Goal: Task Accomplishment & Management: Manage account settings

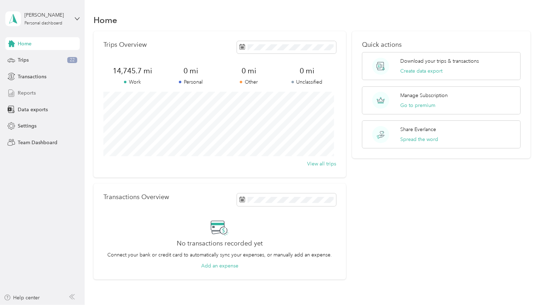
click at [30, 98] on div "Reports" at bounding box center [42, 93] width 74 height 13
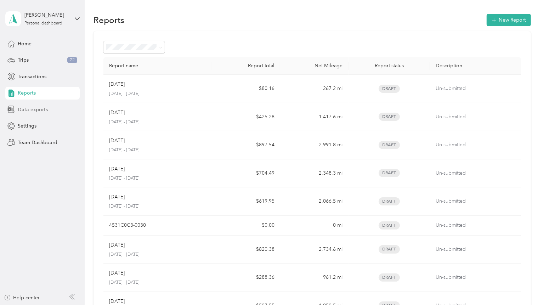
click at [20, 108] on span "Data exports" at bounding box center [33, 109] width 30 height 7
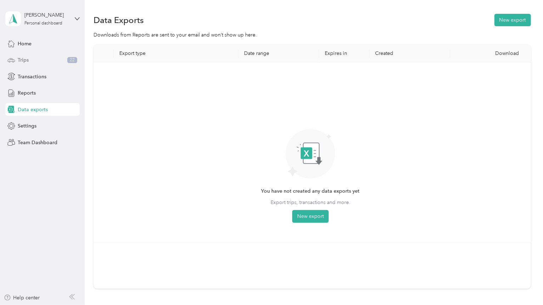
click at [29, 58] on div "Trips 22" at bounding box center [42, 60] width 74 height 13
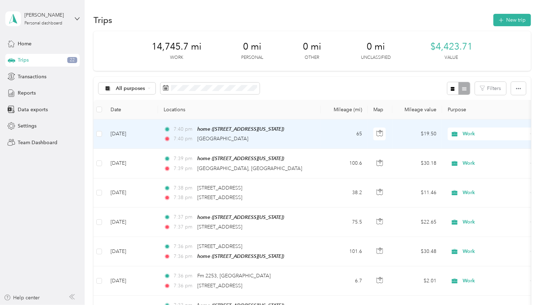
drag, startPoint x: 300, startPoint y: 139, endPoint x: 196, endPoint y: 140, distance: 104.2
click at [196, 140] on div "7:40 pm 1015 Northwest 3rd Street, Mount Enterprise" at bounding box center [238, 139] width 149 height 8
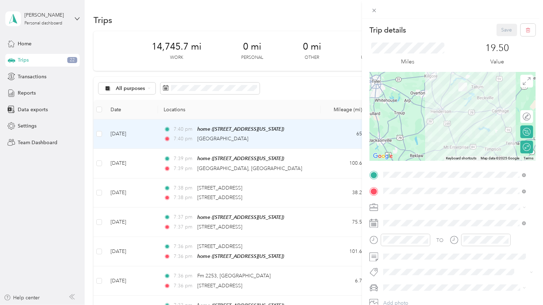
drag, startPoint x: 224, startPoint y: 138, endPoint x: 194, endPoint y: 151, distance: 32.4
click at [194, 151] on div "Trip details Save This trip cannot be edited because it is either under review,…" at bounding box center [271, 152] width 543 height 305
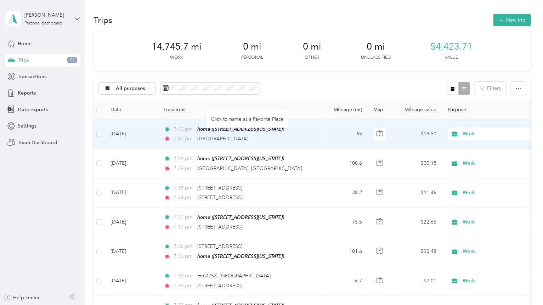
click at [317, 143] on td "7:40 pm home (14854 County Road 2132, Tatum, Tatum, Texas) 7:40 pm 1015 Northwe…" at bounding box center [239, 133] width 163 height 29
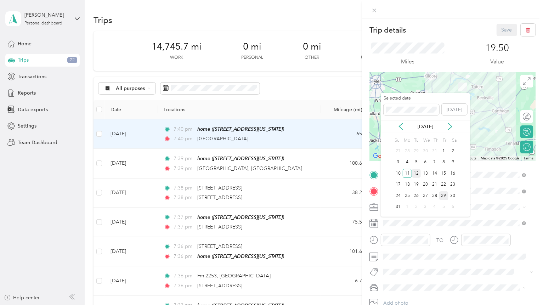
click at [416, 175] on div "12" at bounding box center [416, 173] width 9 height 9
click at [406, 174] on div "11" at bounding box center [407, 173] width 9 height 9
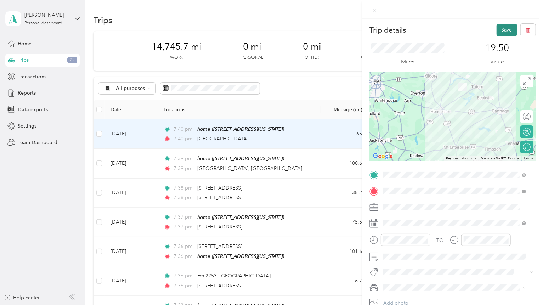
click at [497, 35] on button "Save" at bounding box center [507, 30] width 21 height 12
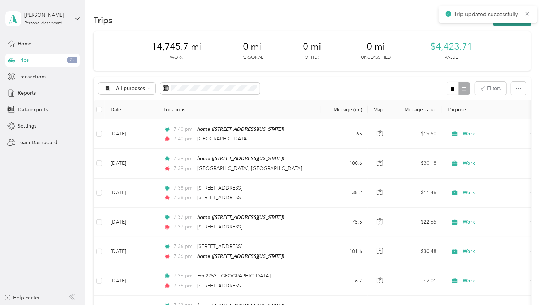
click at [502, 25] on button "New trip" at bounding box center [513, 20] width 38 height 12
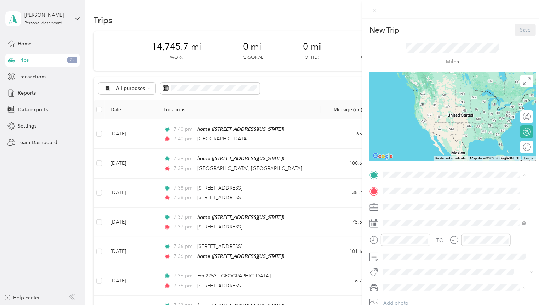
click at [415, 209] on span "[STREET_ADDRESS][PERSON_NAME][US_STATE]" at bounding box center [452, 211] width 110 height 6
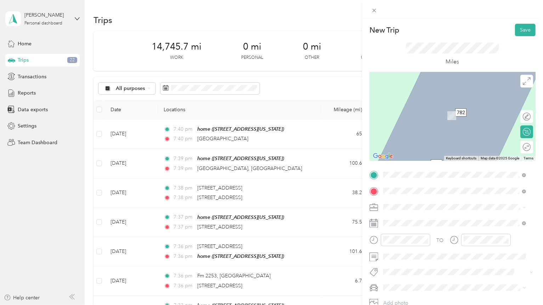
click at [444, 218] on span "300 East 6th Street Texarkana, Arkansas 71854, United States" at bounding box center [432, 216] width 71 height 6
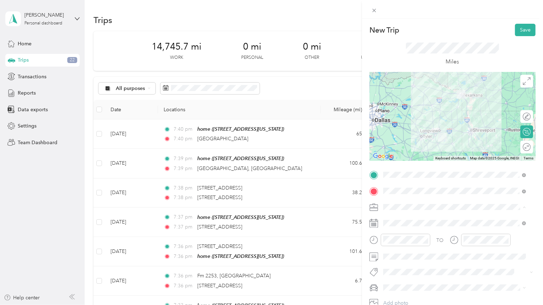
click at [399, 218] on div "Work" at bounding box center [455, 219] width 138 height 7
click at [409, 219] on span at bounding box center [458, 223] width 155 height 11
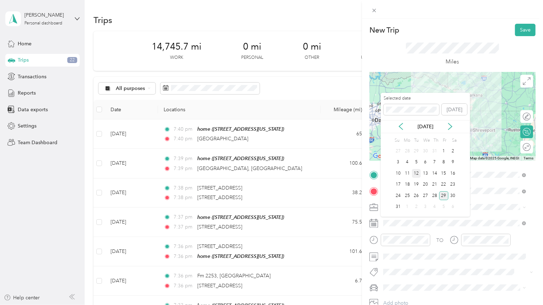
click at [417, 172] on div "12" at bounding box center [416, 173] width 9 height 9
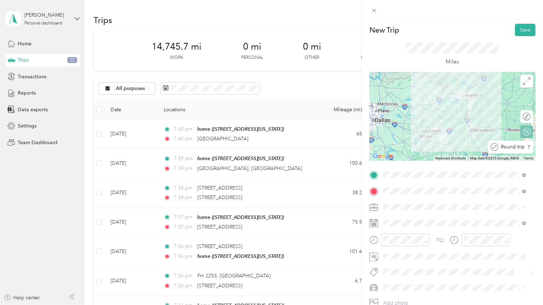
click at [538, 148] on div at bounding box center [538, 146] width 0 height 7
click at [515, 29] on button "Save" at bounding box center [525, 30] width 21 height 12
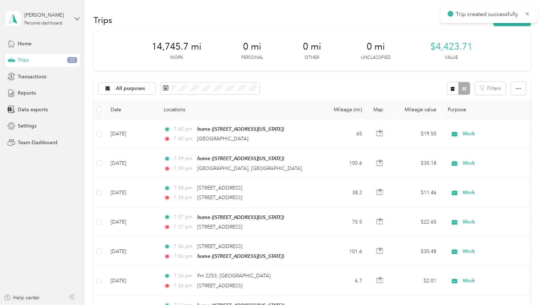
click at [508, 26] on div "Trips New trip" at bounding box center [313, 19] width 438 height 15
click at [495, 87] on button "Filters" at bounding box center [490, 88] width 31 height 13
click at [519, 112] on th "Purpose" at bounding box center [491, 109] width 99 height 19
click at [518, 22] on button "New trip" at bounding box center [513, 20] width 38 height 12
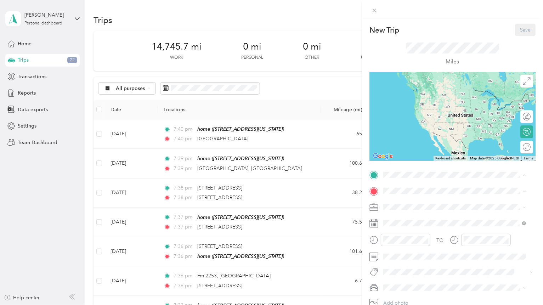
click at [410, 207] on div "home [STREET_ADDRESS][PERSON_NAME][US_STATE]" at bounding box center [452, 207] width 110 height 15
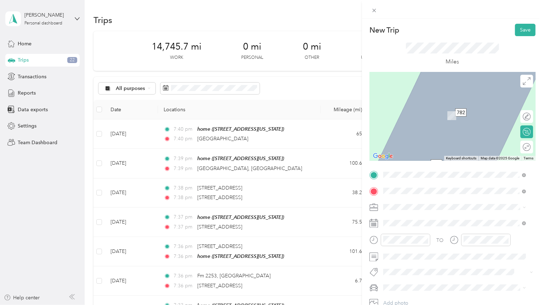
click at [449, 219] on span "300 East 6th Street Texarkana, Arkansas 71854, United States" at bounding box center [432, 216] width 71 height 6
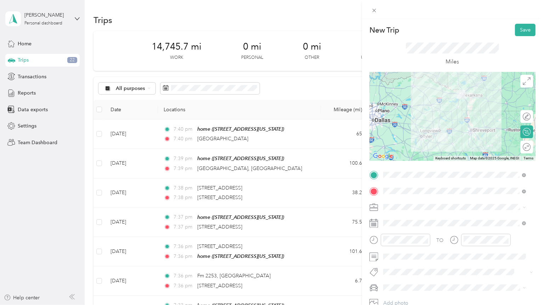
click at [408, 217] on div "Work" at bounding box center [455, 218] width 138 height 7
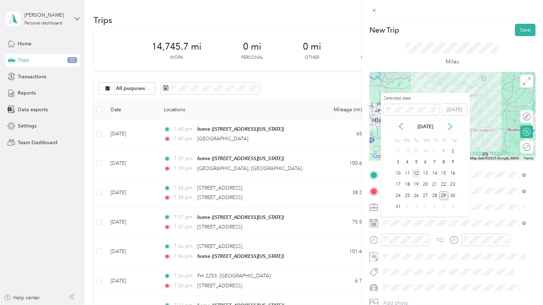
click at [417, 172] on div "12" at bounding box center [416, 173] width 9 height 9
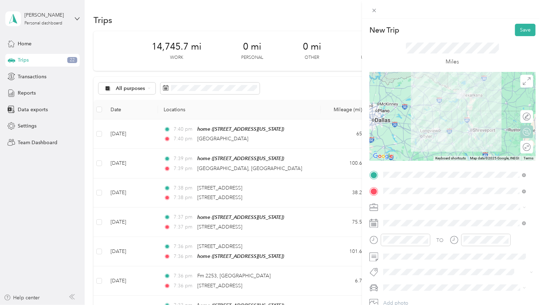
click at [523, 148] on icon at bounding box center [527, 147] width 8 height 8
click at [519, 148] on div at bounding box center [523, 146] width 15 height 7
click at [522, 28] on button "Save" at bounding box center [525, 30] width 21 height 12
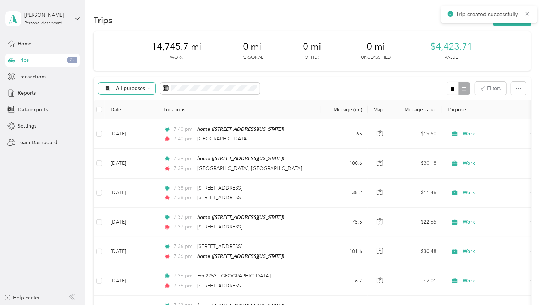
click at [126, 86] on span "All purposes" at bounding box center [130, 88] width 29 height 5
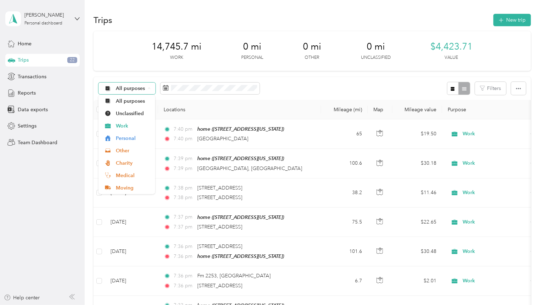
click at [126, 86] on span "All purposes" at bounding box center [130, 88] width 29 height 5
click at [134, 87] on span "All purposes" at bounding box center [130, 88] width 29 height 5
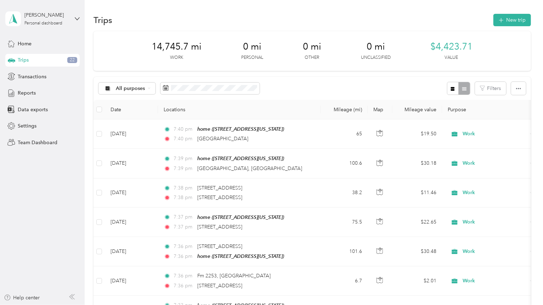
click at [321, 85] on div "All purposes Filters" at bounding box center [313, 88] width 438 height 23
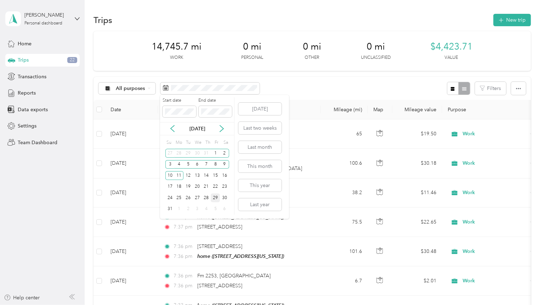
click at [216, 198] on div "29" at bounding box center [215, 197] width 9 height 9
click at [185, 187] on div "19" at bounding box center [188, 186] width 9 height 9
click at [263, 106] on button "[DATE]" at bounding box center [259, 109] width 43 height 12
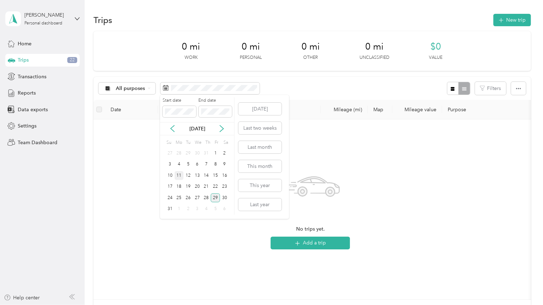
click at [180, 175] on div "11" at bounding box center [179, 175] width 9 height 9
click at [216, 196] on div "29" at bounding box center [215, 197] width 9 height 9
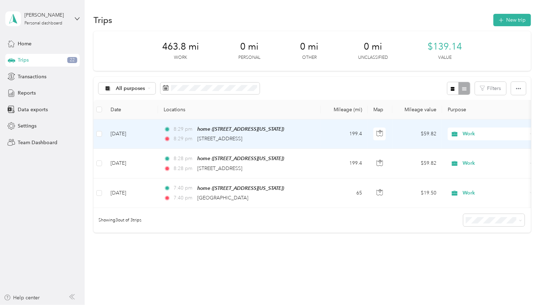
click at [327, 136] on td "199.4" at bounding box center [344, 133] width 47 height 29
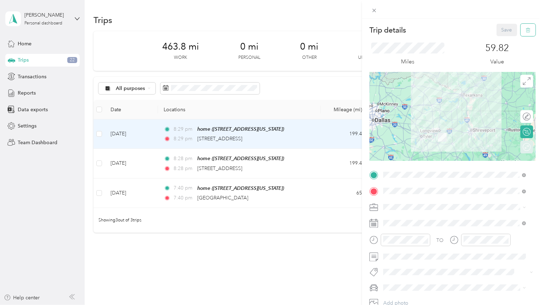
click at [526, 32] on icon "button" at bounding box center [528, 30] width 5 height 5
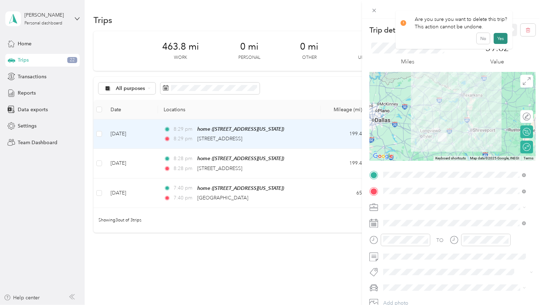
click at [498, 41] on button "Yes" at bounding box center [501, 38] width 14 height 11
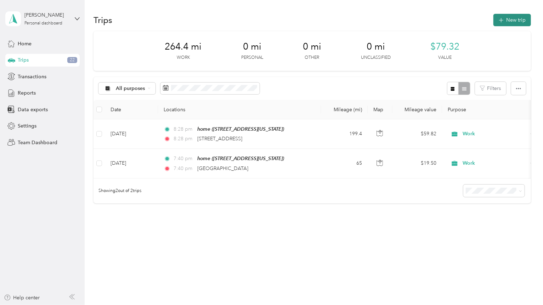
click at [501, 20] on icon "button" at bounding box center [501, 20] width 8 height 8
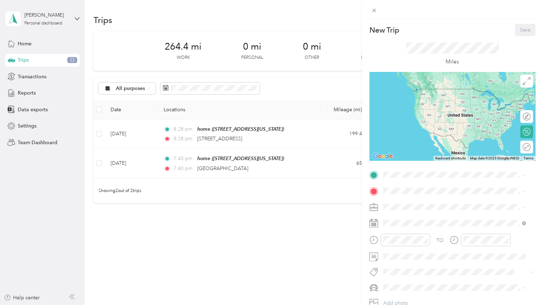
click at [406, 203] on strong "home" at bounding box center [403, 203] width 13 height 6
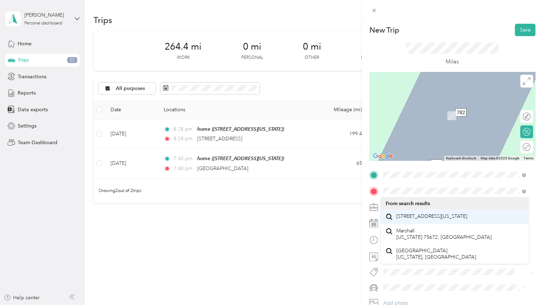
click at [413, 216] on span "[STREET_ADDRESS][US_STATE]" at bounding box center [432, 216] width 71 height 6
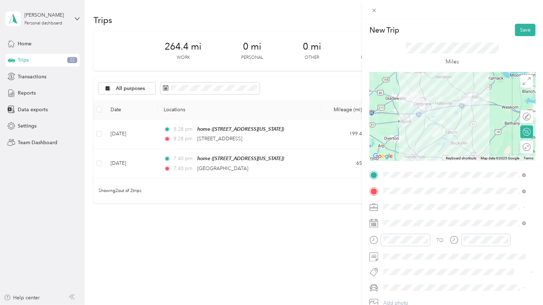
click at [399, 218] on div "Work" at bounding box center [455, 218] width 138 height 7
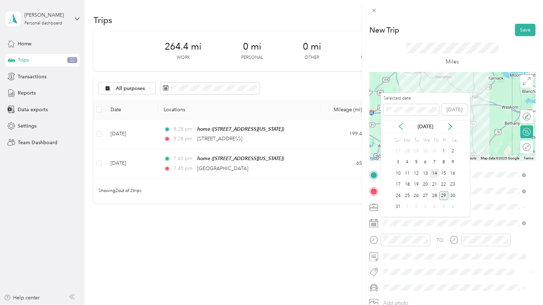
click at [434, 173] on div "14" at bounding box center [434, 173] width 9 height 9
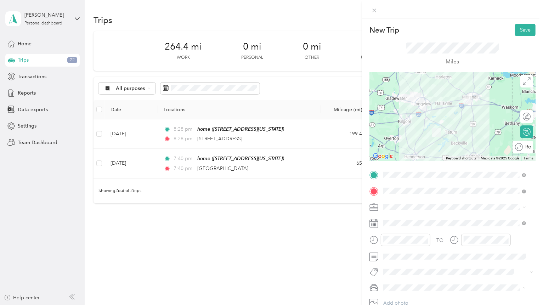
click at [518, 151] on div "Round trip" at bounding box center [523, 147] width 21 height 13
click at [519, 148] on div at bounding box center [523, 146] width 15 height 7
click at [512, 22] on div "New Trip Save This trip cannot be edited because it is either under review, app…" at bounding box center [452, 171] width 181 height 305
click at [515, 30] on button "Save" at bounding box center [525, 30] width 21 height 12
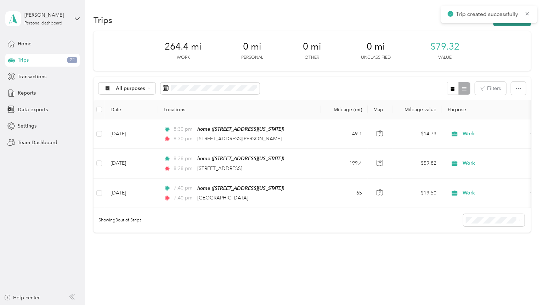
click at [516, 24] on button "New trip" at bounding box center [513, 20] width 38 height 12
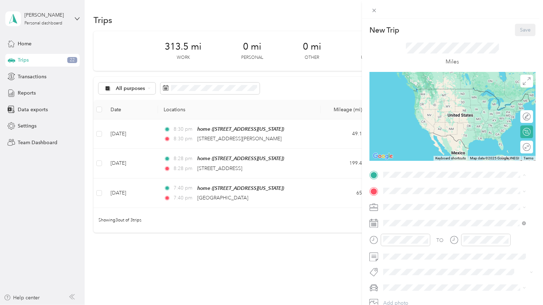
click at [438, 212] on span "[STREET_ADDRESS][PERSON_NAME][US_STATE]" at bounding box center [452, 211] width 110 height 6
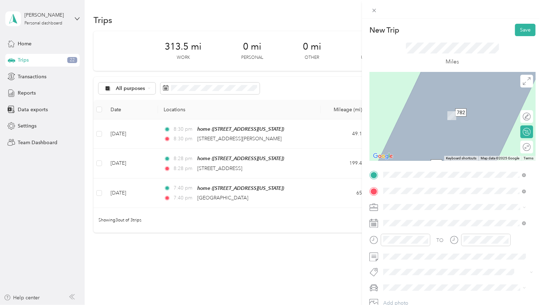
click at [438, 218] on span "[STREET_ADDRESS][US_STATE]" at bounding box center [432, 216] width 71 height 6
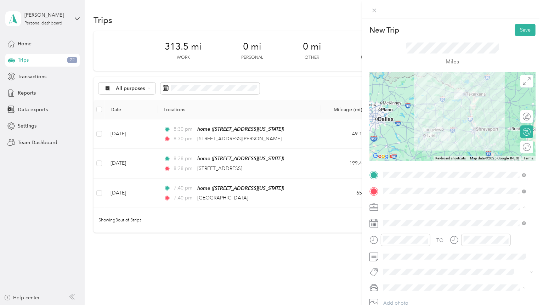
click at [409, 217] on div "Work" at bounding box center [455, 219] width 138 height 7
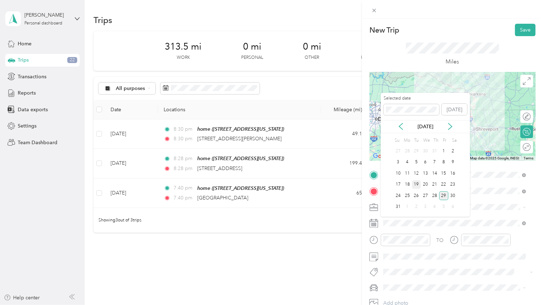
click at [417, 182] on div "19" at bounding box center [416, 184] width 9 height 9
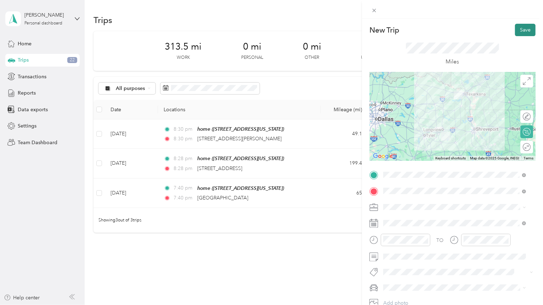
click at [524, 30] on button "Save" at bounding box center [525, 30] width 21 height 12
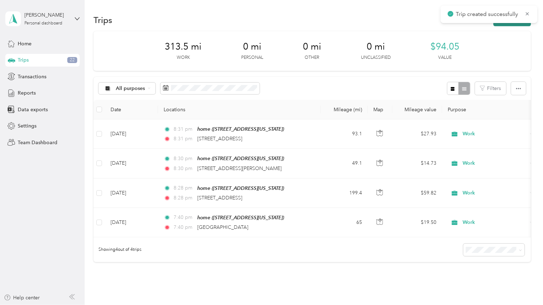
click at [522, 25] on button "New trip" at bounding box center [513, 20] width 38 height 12
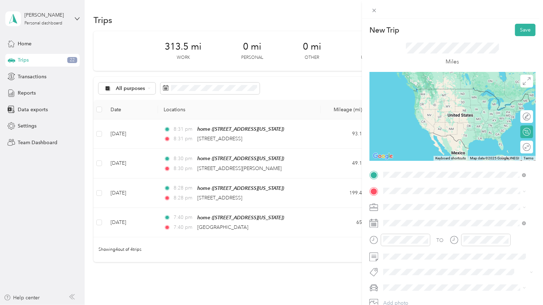
click at [448, 200] on span "[STREET_ADDRESS][US_STATE]" at bounding box center [432, 200] width 71 height 6
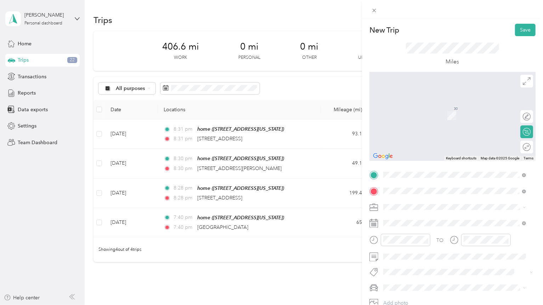
click at [445, 220] on span "[STREET_ADDRESS][US_STATE]" at bounding box center [432, 216] width 71 height 6
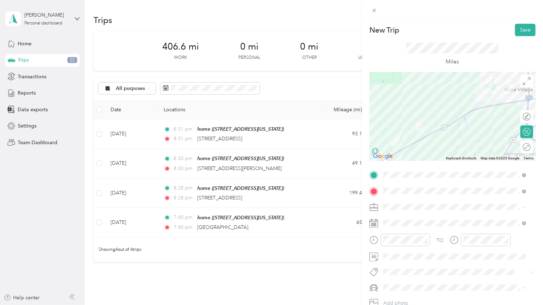
click at [405, 220] on div "Work" at bounding box center [455, 219] width 138 height 7
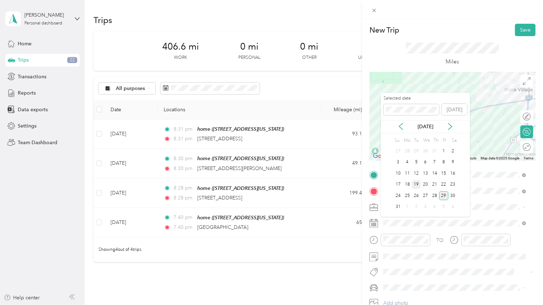
click at [418, 182] on div "19" at bounding box center [416, 184] width 9 height 9
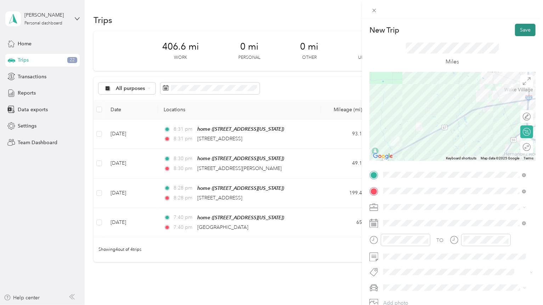
click at [518, 33] on button "Save" at bounding box center [525, 30] width 21 height 12
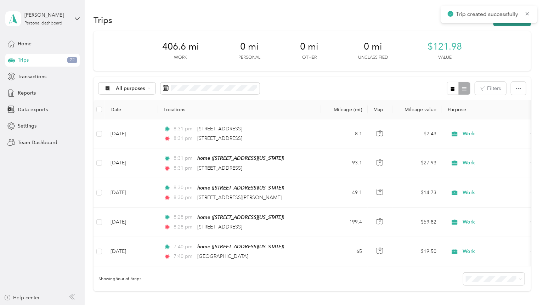
click at [516, 24] on button "New trip" at bounding box center [513, 20] width 38 height 12
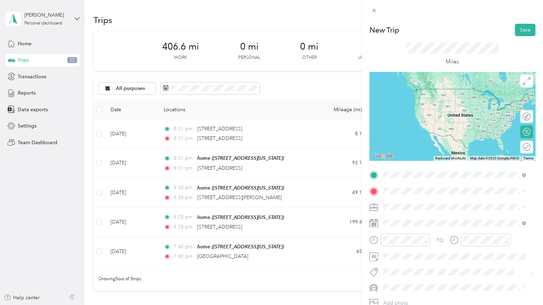
click at [434, 201] on span "[STREET_ADDRESS][US_STATE]" at bounding box center [432, 200] width 71 height 6
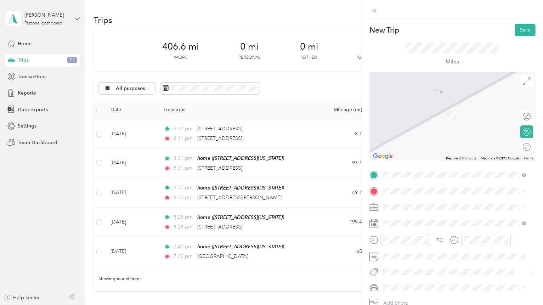
click at [420, 220] on div "home" at bounding box center [452, 219] width 110 height 6
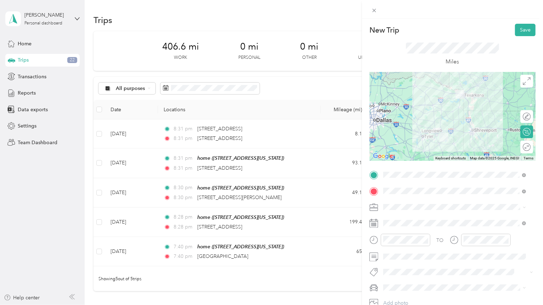
click at [400, 221] on div "Work" at bounding box center [455, 217] width 138 height 7
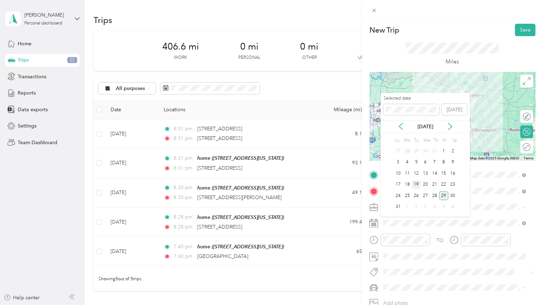
click at [416, 185] on div "19" at bounding box center [416, 184] width 9 height 9
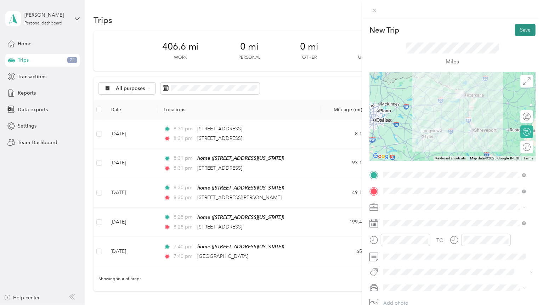
click at [519, 28] on button "Save" at bounding box center [525, 30] width 21 height 12
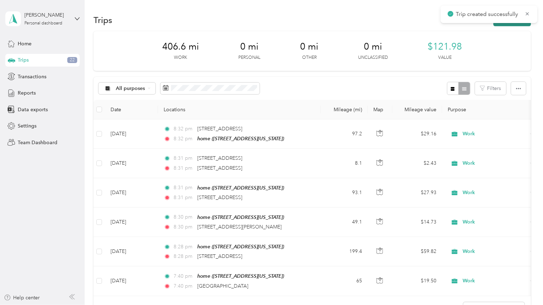
click at [519, 24] on button "New trip" at bounding box center [513, 20] width 38 height 12
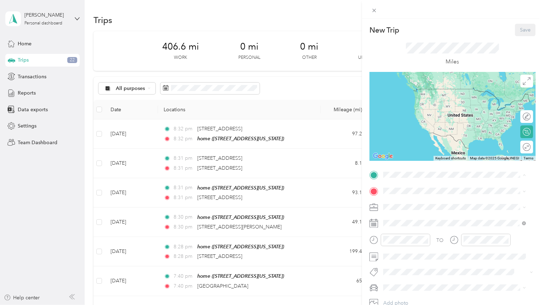
click at [411, 199] on div "home [STREET_ADDRESS][PERSON_NAME][US_STATE]" at bounding box center [455, 206] width 138 height 17
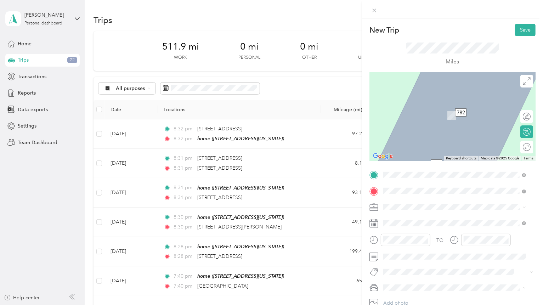
click at [437, 218] on span "[STREET_ADDRESS][US_STATE]" at bounding box center [432, 216] width 71 height 6
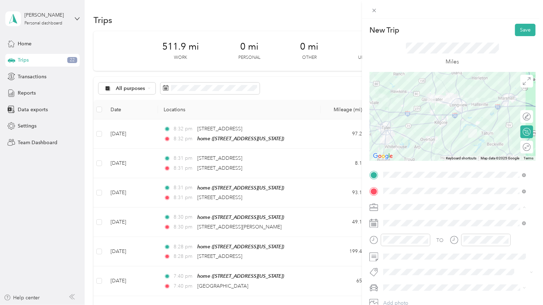
click at [405, 220] on div "Work" at bounding box center [455, 219] width 138 height 7
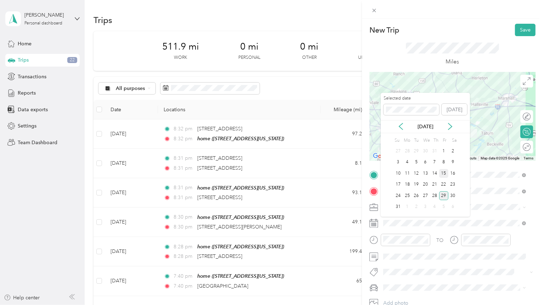
click at [444, 172] on div "15" at bounding box center [443, 173] width 9 height 9
click at [408, 197] on div "25" at bounding box center [407, 195] width 9 height 9
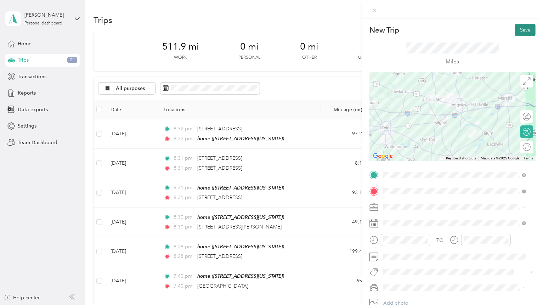
click at [519, 34] on button "Save" at bounding box center [525, 30] width 21 height 12
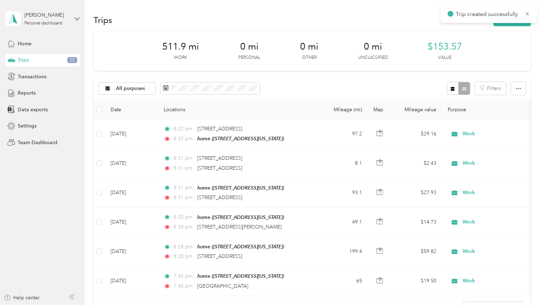
click at [517, 27] on div "Trips New trip" at bounding box center [313, 19] width 438 height 15
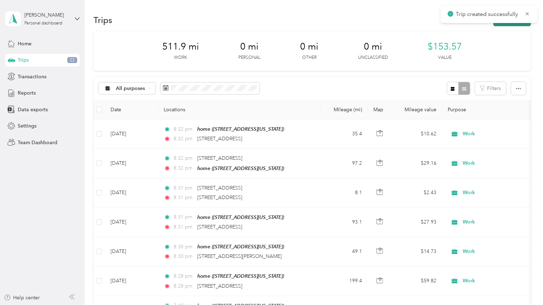
click at [518, 25] on button "New trip" at bounding box center [513, 20] width 38 height 12
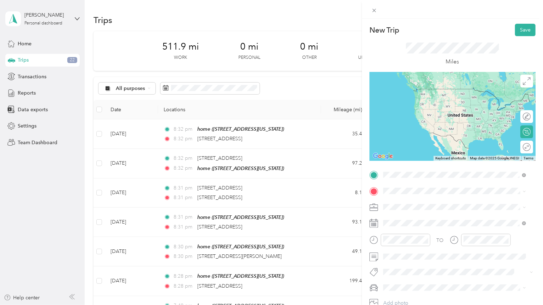
click at [431, 203] on span "[STREET_ADDRESS][US_STATE]" at bounding box center [432, 200] width 71 height 6
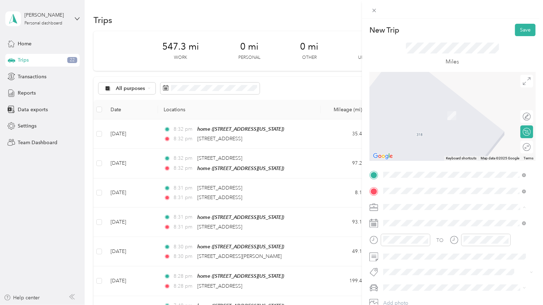
click at [425, 217] on span "[STREET_ADDRESS][PERSON_NAME][US_STATE]" at bounding box center [452, 216] width 110 height 6
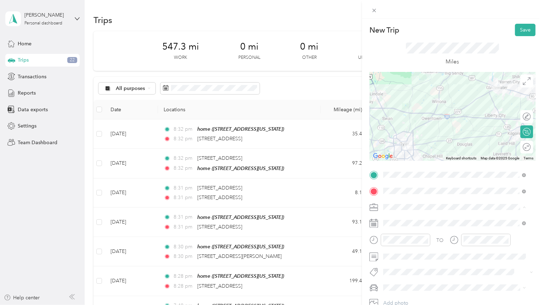
click at [401, 220] on div "Work" at bounding box center [455, 219] width 138 height 7
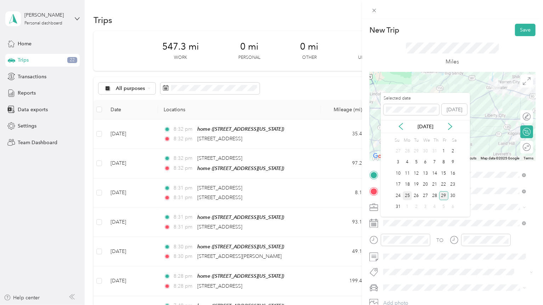
click at [408, 194] on div "25" at bounding box center [407, 195] width 9 height 9
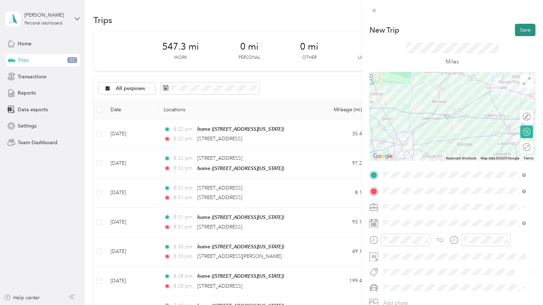
click at [519, 34] on button "Save" at bounding box center [525, 30] width 21 height 12
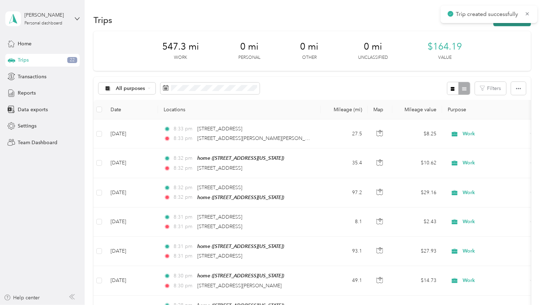
click at [517, 24] on button "New trip" at bounding box center [513, 20] width 38 height 12
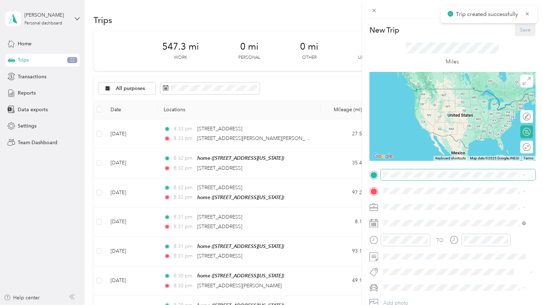
click at [404, 169] on span at bounding box center [458, 174] width 155 height 11
click at [403, 171] on span at bounding box center [458, 174] width 155 height 11
click at [425, 204] on span "[STREET_ADDRESS][PERSON_NAME][US_STATE]" at bounding box center [452, 200] width 110 height 6
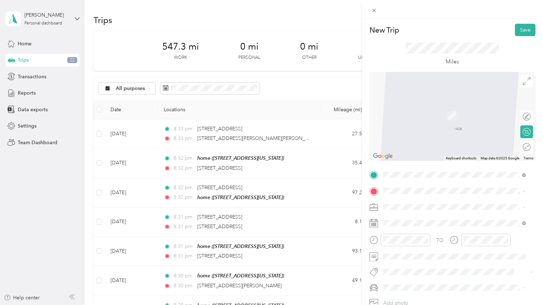
click at [413, 216] on div "home" at bounding box center [452, 219] width 110 height 6
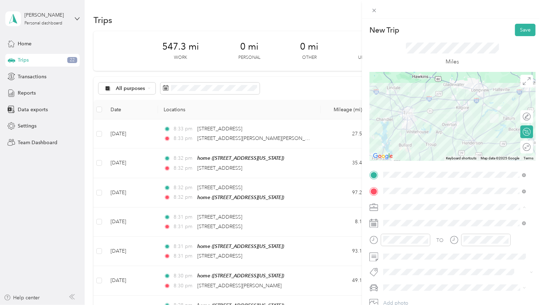
click at [409, 217] on div "Work" at bounding box center [455, 219] width 138 height 7
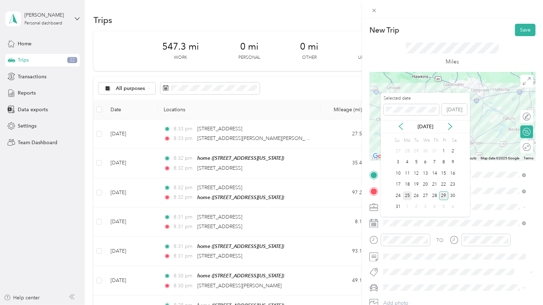
click at [409, 194] on div "25" at bounding box center [407, 195] width 9 height 9
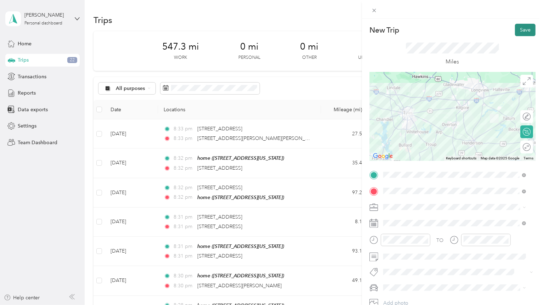
click at [515, 32] on button "Save" at bounding box center [525, 30] width 21 height 12
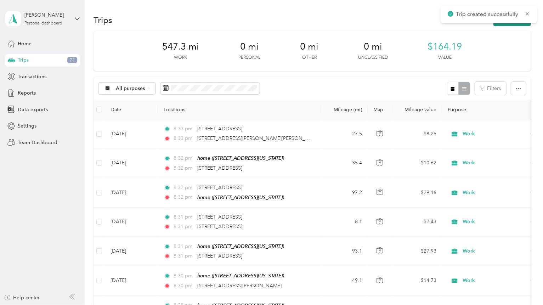
click at [516, 23] on button "New trip" at bounding box center [513, 20] width 38 height 12
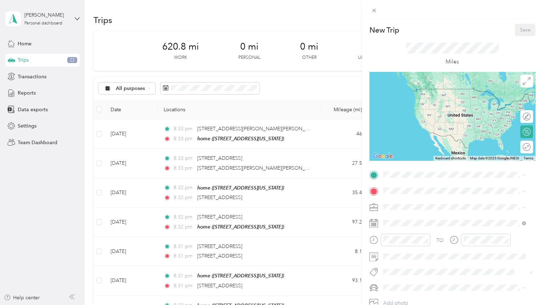
click at [418, 204] on div "home" at bounding box center [452, 203] width 110 height 6
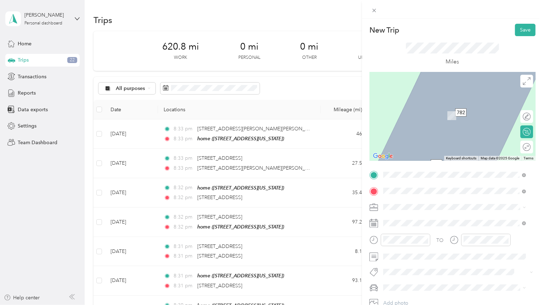
click at [414, 217] on span "2019 [PERSON_NAME][GEOGRAPHIC_DATA][US_STATE], [GEOGRAPHIC_DATA]" at bounding box center [460, 219] width 127 height 12
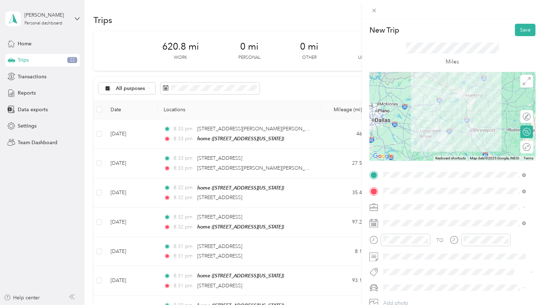
click at [405, 219] on div "Work" at bounding box center [455, 219] width 138 height 7
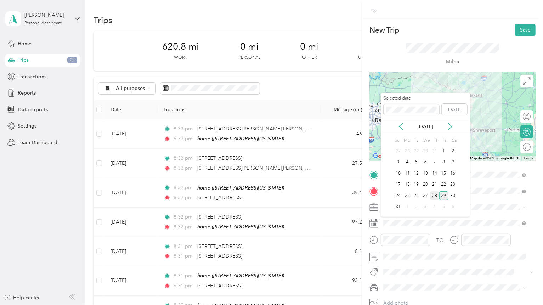
click at [433, 196] on div "28" at bounding box center [434, 195] width 9 height 9
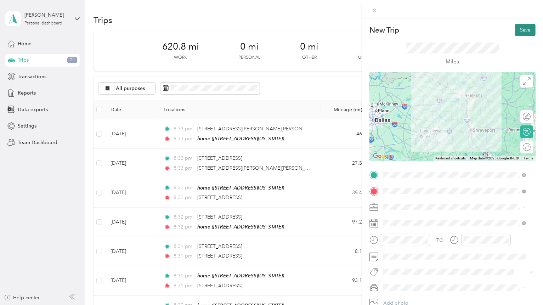
click at [517, 33] on button "Save" at bounding box center [525, 30] width 21 height 12
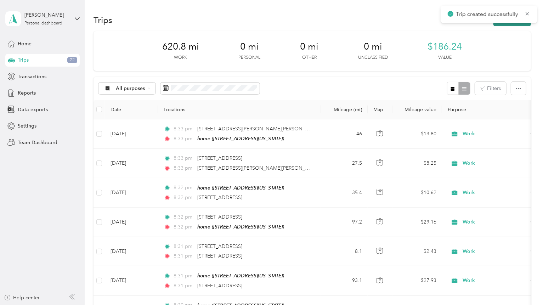
click at [519, 25] on button "New trip" at bounding box center [513, 20] width 38 height 12
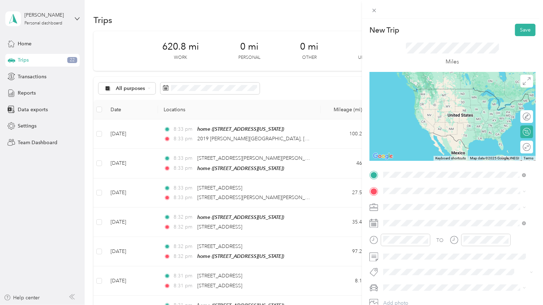
click at [421, 206] on span "2019 [PERSON_NAME][GEOGRAPHIC_DATA][US_STATE], [GEOGRAPHIC_DATA]" at bounding box center [460, 203] width 127 height 12
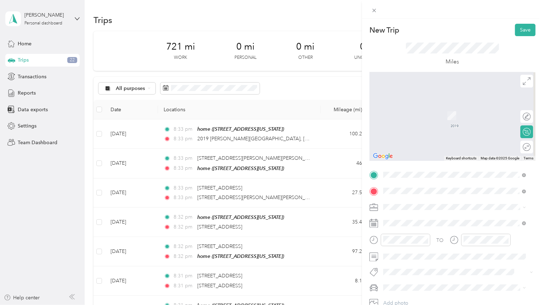
click at [448, 218] on span "[STREET_ADDRESS][PERSON_NAME][US_STATE]" at bounding box center [452, 216] width 110 height 6
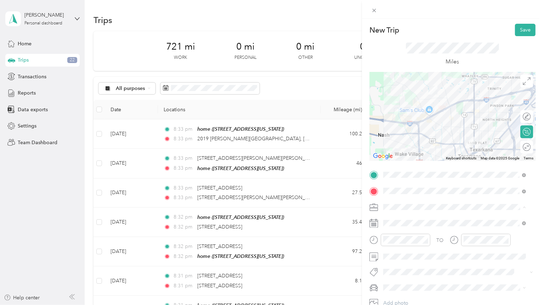
click at [407, 221] on div "Work" at bounding box center [455, 219] width 138 height 7
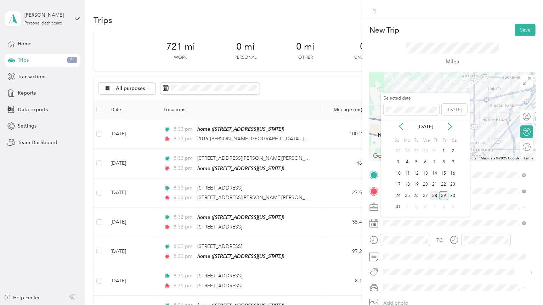
click at [434, 194] on div "28" at bounding box center [434, 195] width 9 height 9
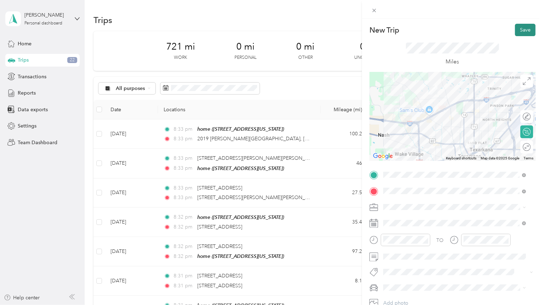
click at [515, 33] on button "Save" at bounding box center [525, 30] width 21 height 12
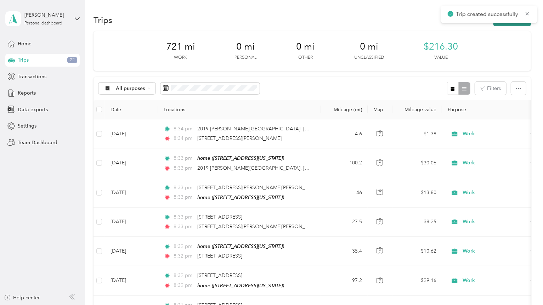
click at [517, 23] on button "New trip" at bounding box center [513, 20] width 38 height 12
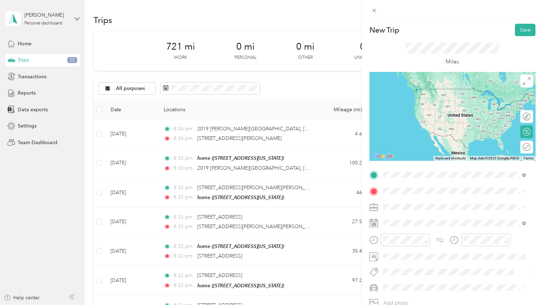
click at [412, 204] on span "[STREET_ADDRESS][PERSON_NAME][US_STATE]" at bounding box center [452, 200] width 110 height 6
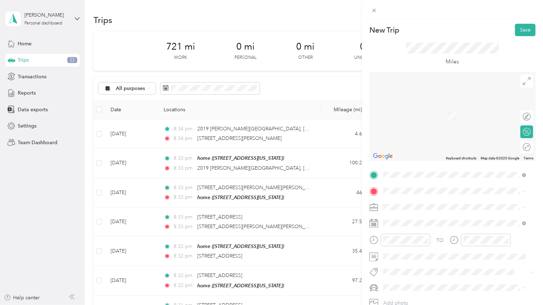
click at [416, 220] on div "home" at bounding box center [452, 219] width 110 height 6
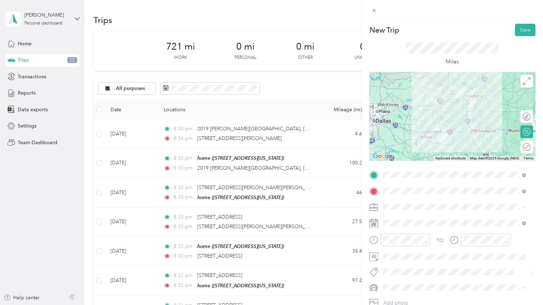
click at [407, 222] on li "Work" at bounding box center [455, 219] width 148 height 12
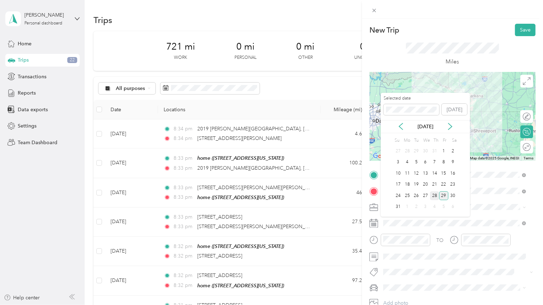
click at [437, 195] on div "28" at bounding box center [434, 195] width 9 height 9
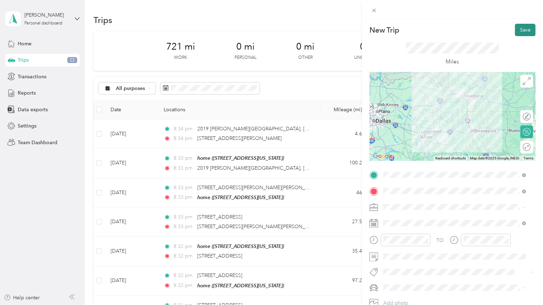
click at [515, 34] on button "Save" at bounding box center [525, 30] width 21 height 12
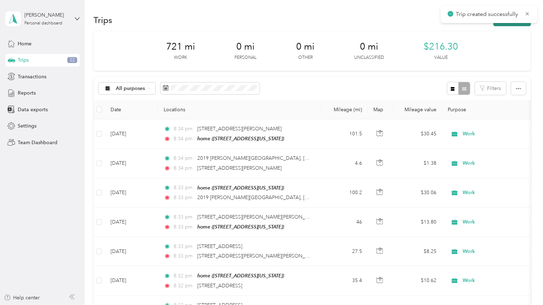
click at [505, 24] on button "New trip" at bounding box center [513, 20] width 38 height 12
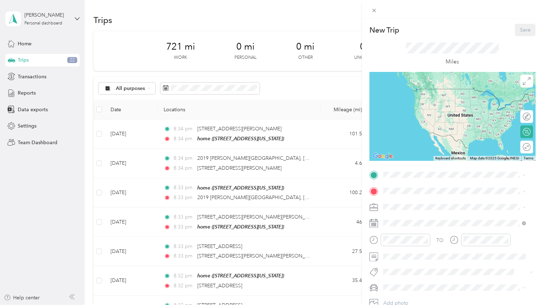
click at [29, 112] on div "New Trip Save This trip cannot be edited because it is either under review, app…" at bounding box center [271, 152] width 543 height 305
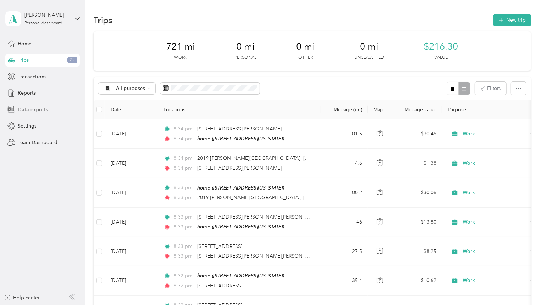
click at [35, 110] on span "Data exports" at bounding box center [33, 109] width 30 height 7
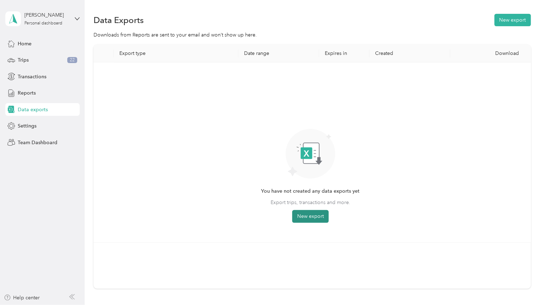
click at [301, 214] on button "New export" at bounding box center [310, 216] width 36 height 13
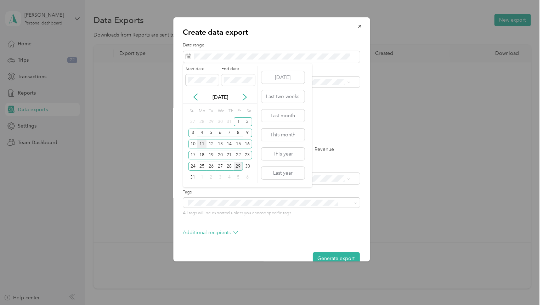
click at [203, 145] on div "11" at bounding box center [201, 144] width 9 height 9
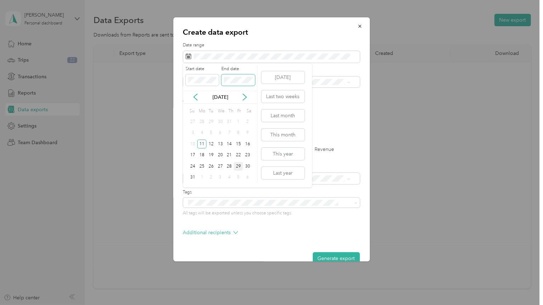
click at [243, 75] on span at bounding box center [237, 79] width 33 height 11
click at [238, 167] on div "29" at bounding box center [238, 166] width 9 height 9
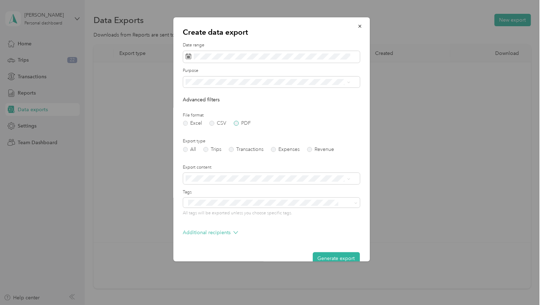
click at [239, 123] on label "PDF" at bounding box center [242, 123] width 17 height 5
click at [210, 149] on label "Trips" at bounding box center [213, 149] width 18 height 5
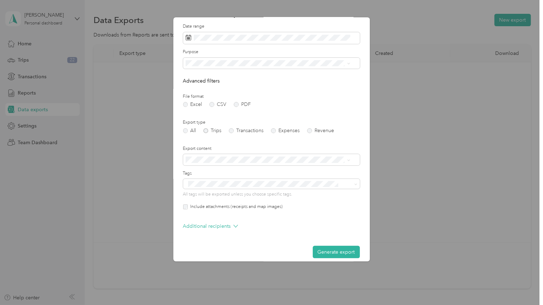
scroll to position [25, 0]
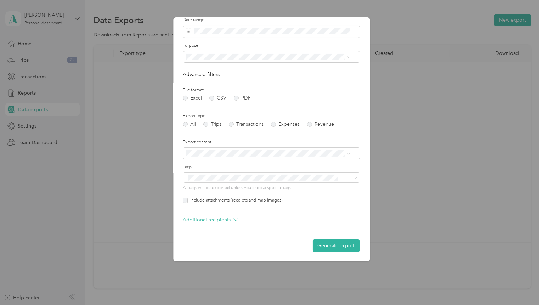
click at [237, 219] on div "Additional recipients" at bounding box center [271, 221] width 177 height 11
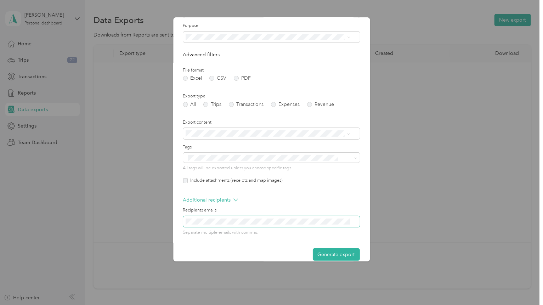
scroll to position [54, 0]
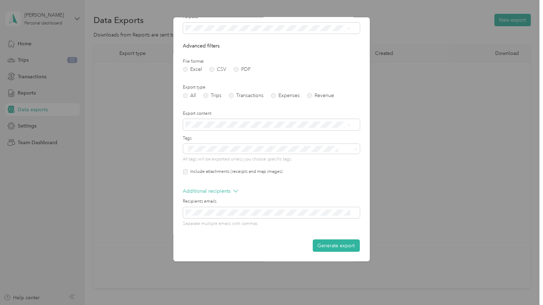
click at [321, 244] on button "Generate export" at bounding box center [336, 246] width 47 height 12
